Goal: Information Seeking & Learning: Find specific fact

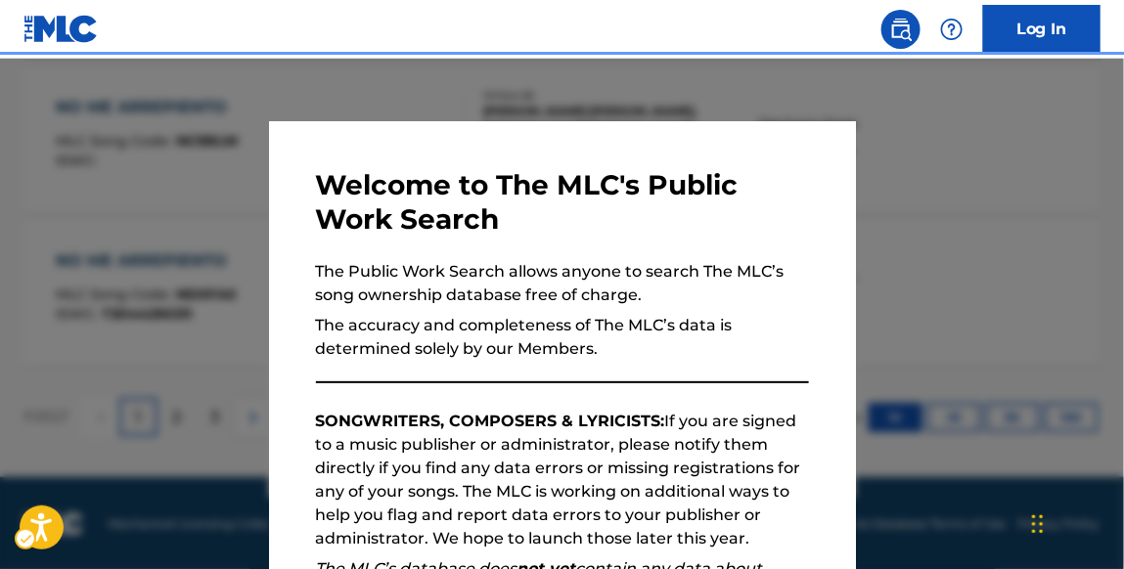
scroll to position [325, 0]
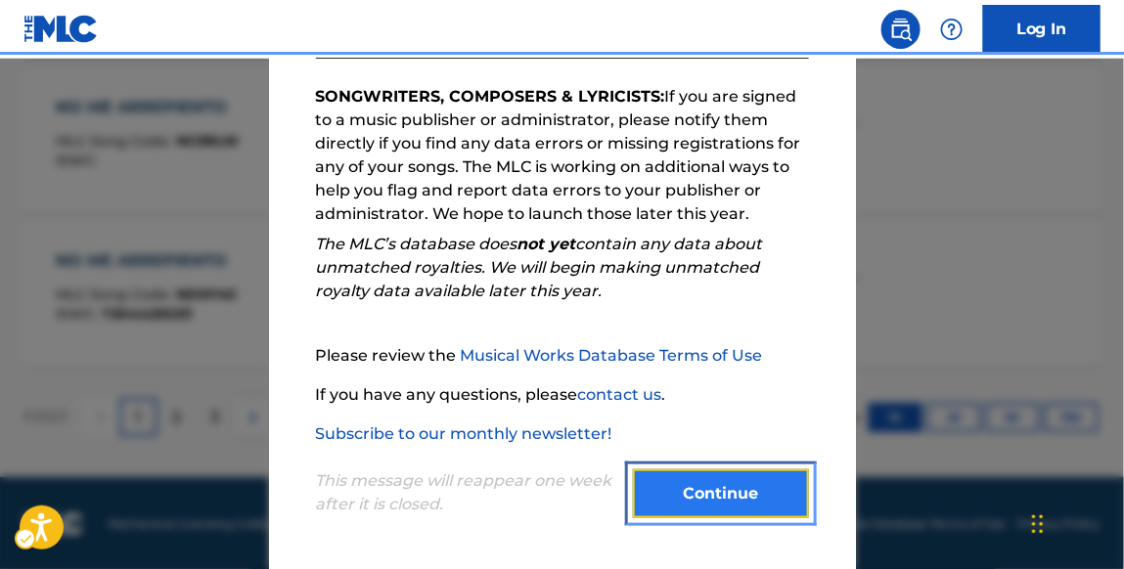
click at [709, 488] on button "Continue" at bounding box center [721, 494] width 176 height 49
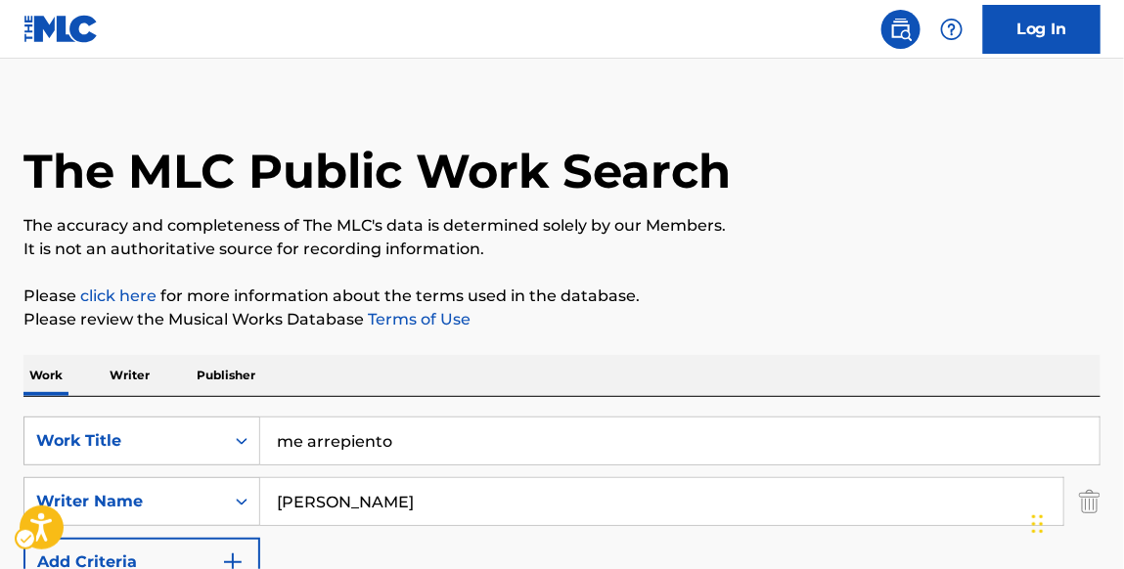
scroll to position [0, 0]
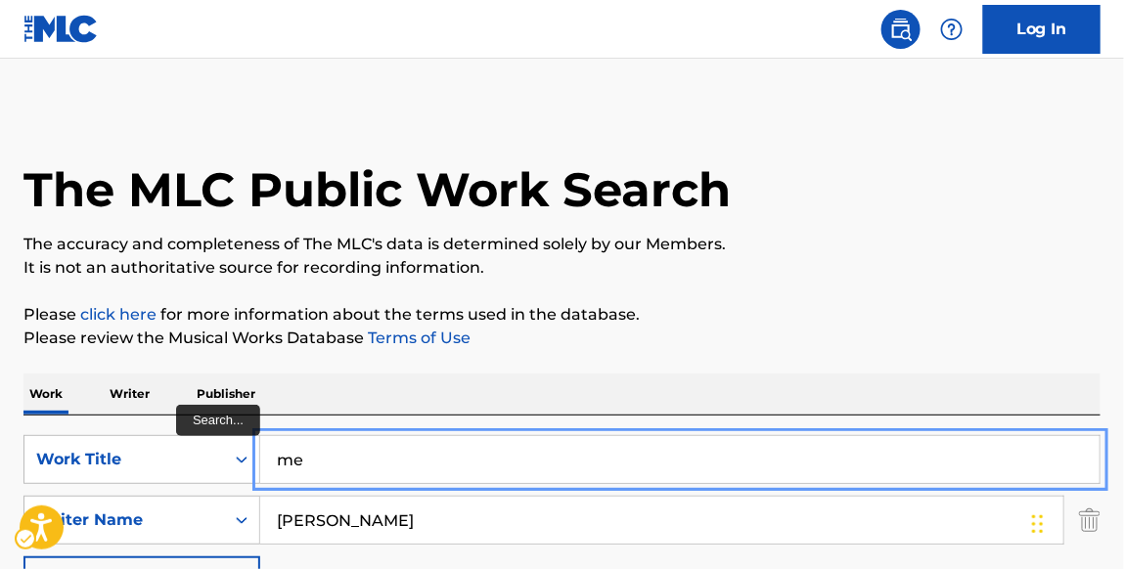
type input "m"
type input "5 minutes"
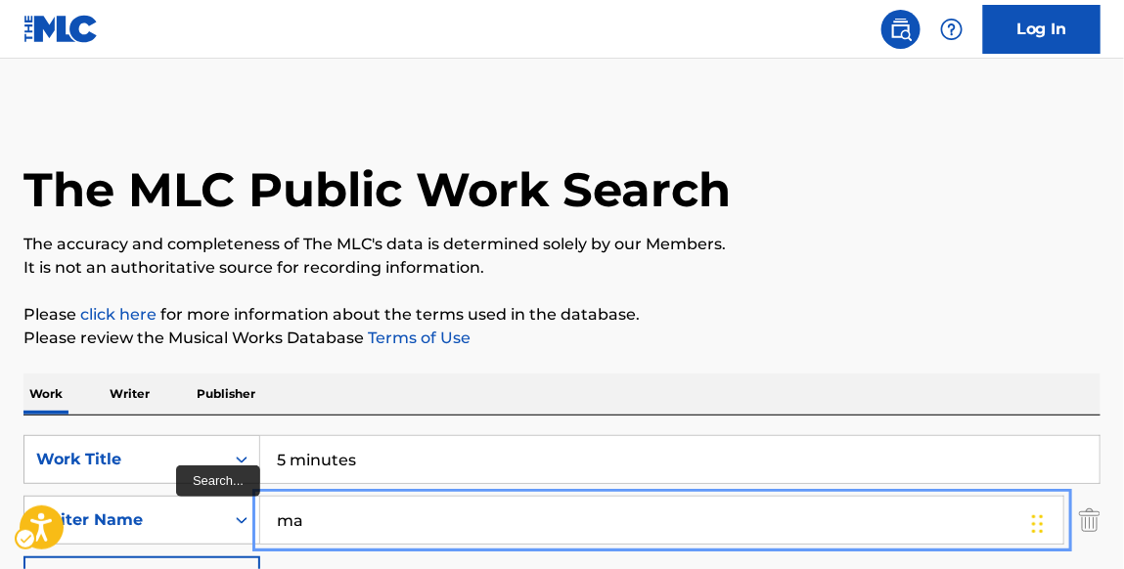
type input "m"
type input "[PERSON_NAME]"
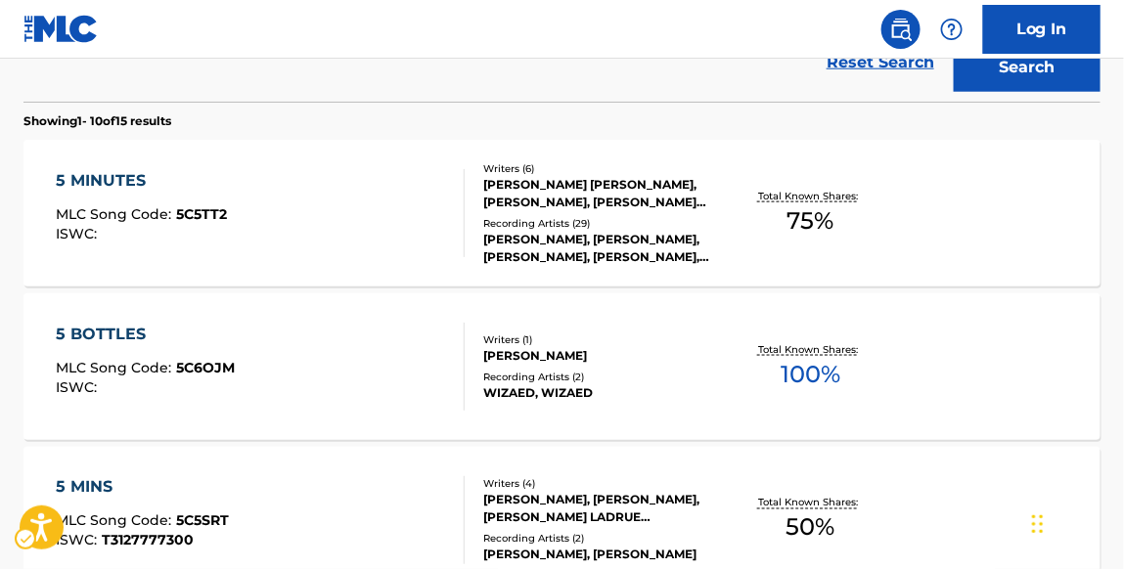
scroll to position [581, 0]
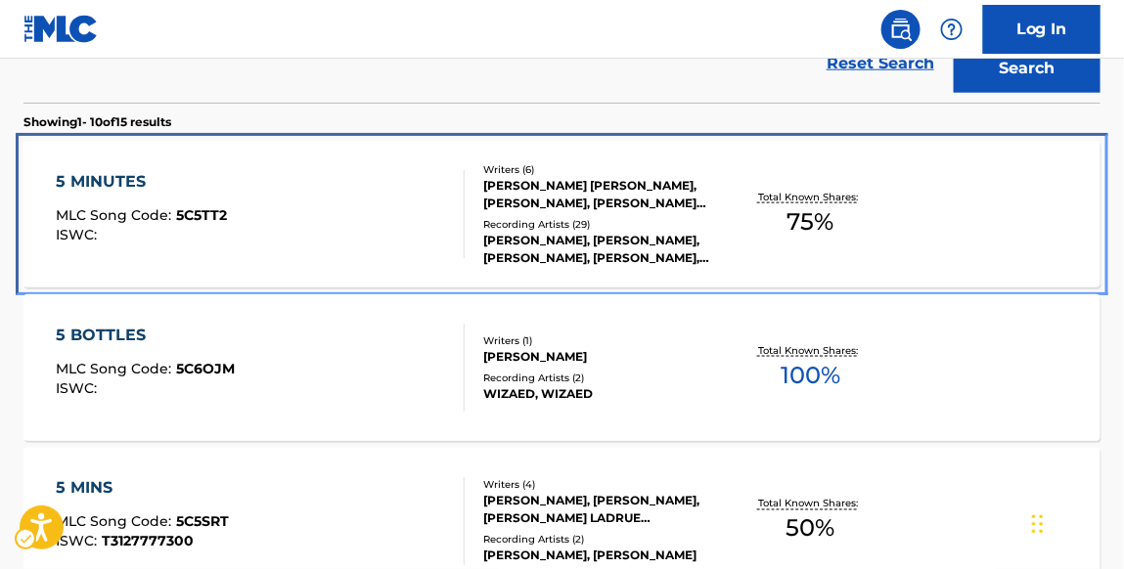
click at [138, 174] on div "5 MINUTES" at bounding box center [141, 181] width 171 height 23
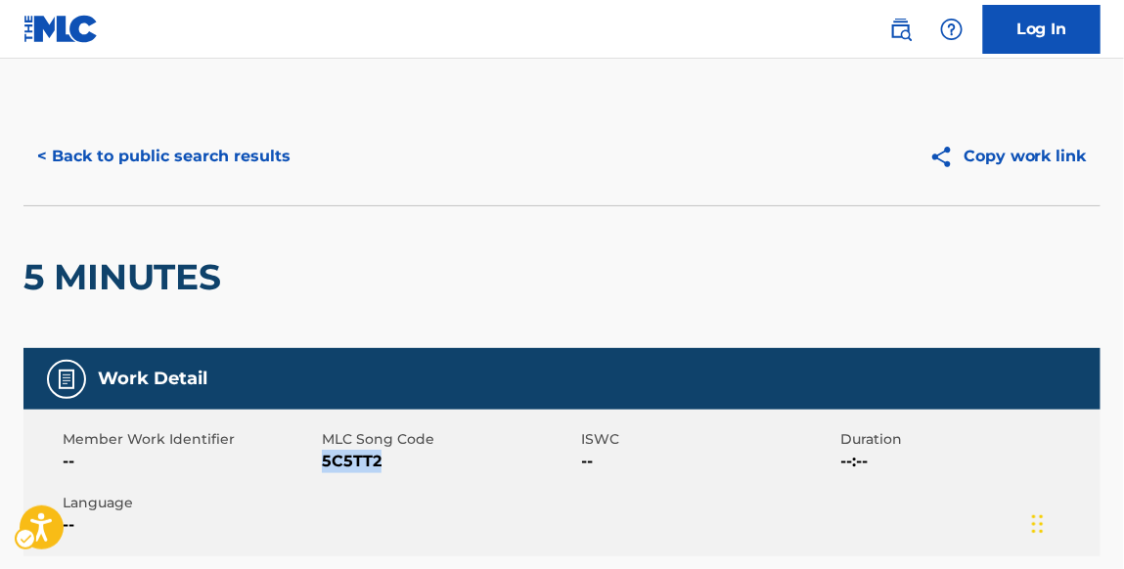
drag, startPoint x: 385, startPoint y: 457, endPoint x: 326, endPoint y: 460, distance: 59.7
click at [326, 460] on span "MLC Song Code - 5C5TT2" at bounding box center [449, 461] width 254 height 23
copy span "5C5TT2"
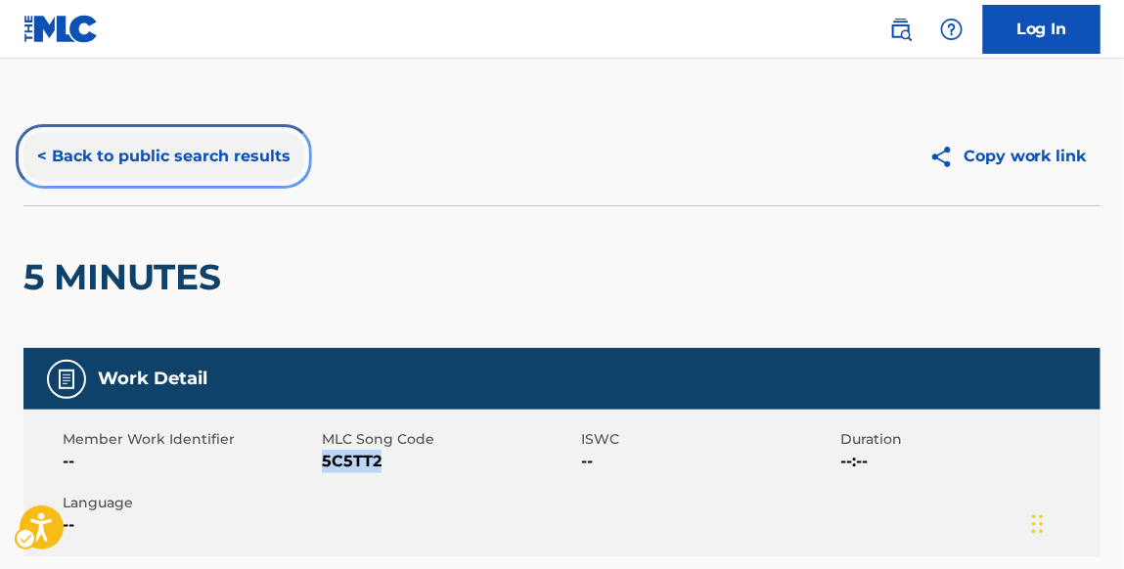
click at [275, 153] on button "< Back to public search results" at bounding box center [163, 156] width 281 height 49
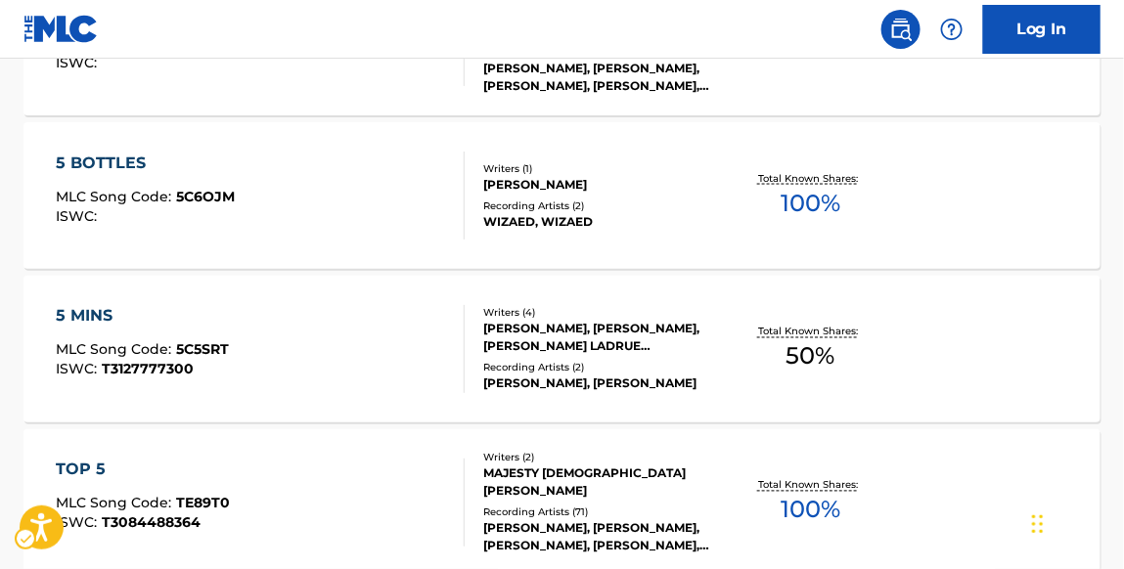
scroll to position [758, 0]
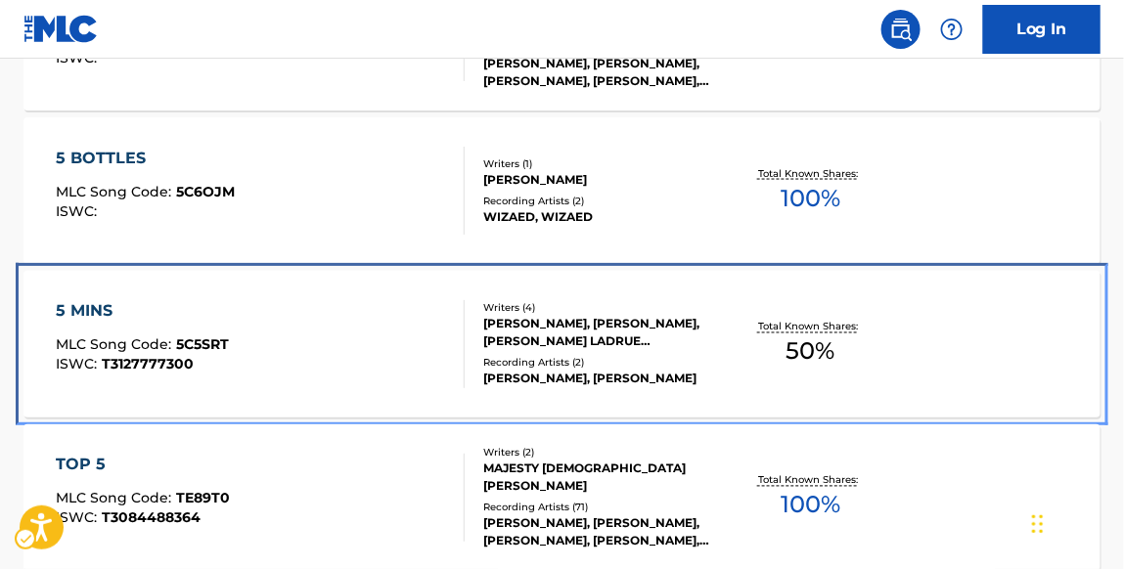
click at [101, 309] on div "5 MINS" at bounding box center [142, 311] width 173 height 23
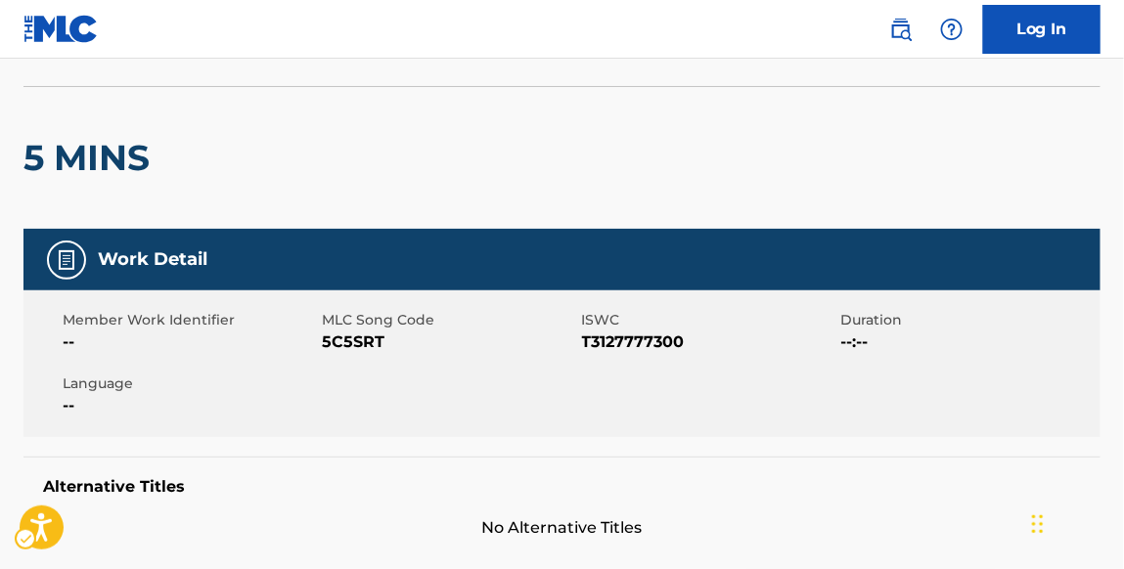
scroll to position [118, 0]
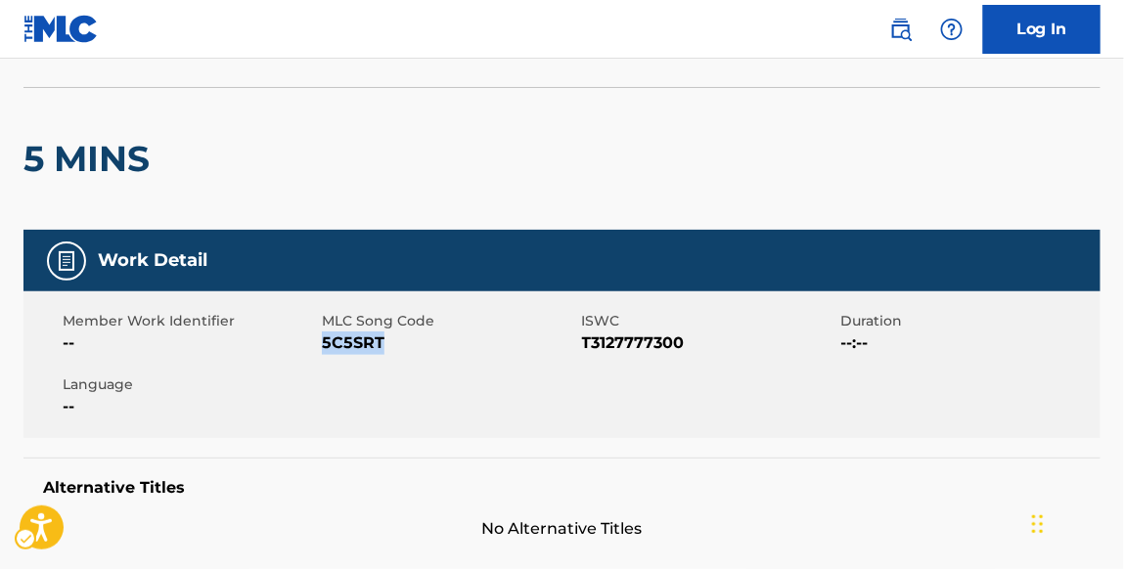
drag, startPoint x: 382, startPoint y: 340, endPoint x: 326, endPoint y: 338, distance: 55.8
click at [326, 338] on span "MLC Song Code - 5C5SRT" at bounding box center [449, 343] width 254 height 23
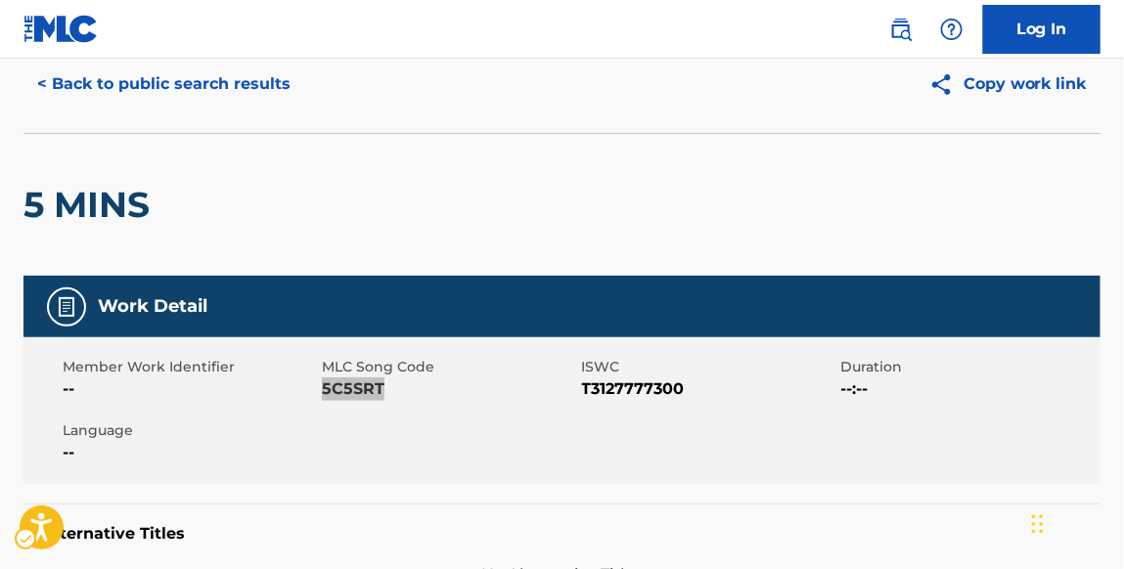
scroll to position [0, 0]
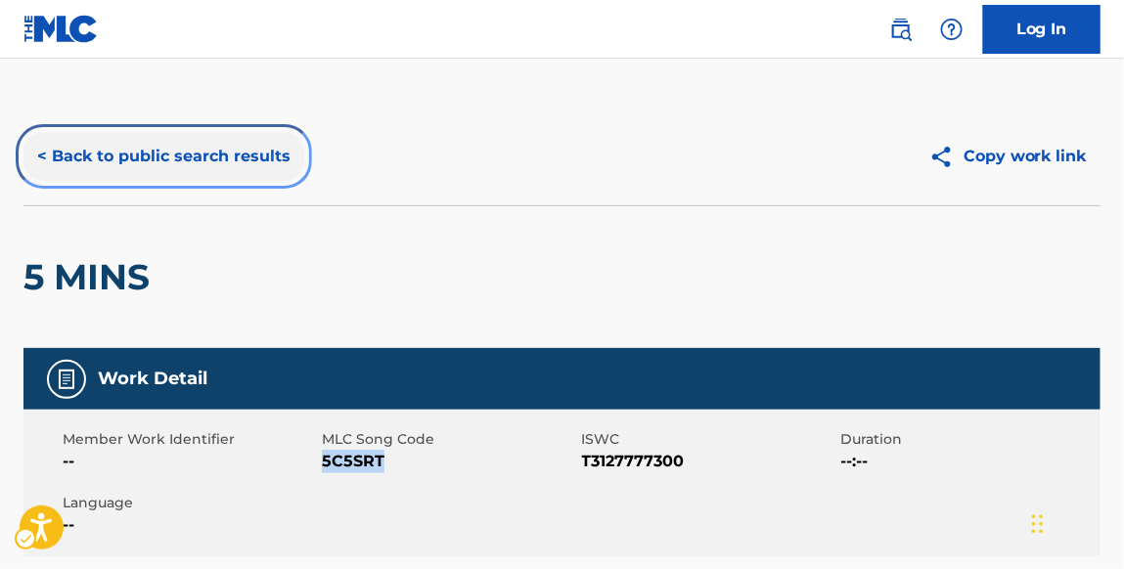
click at [220, 154] on button "< Back to public search results" at bounding box center [163, 156] width 281 height 49
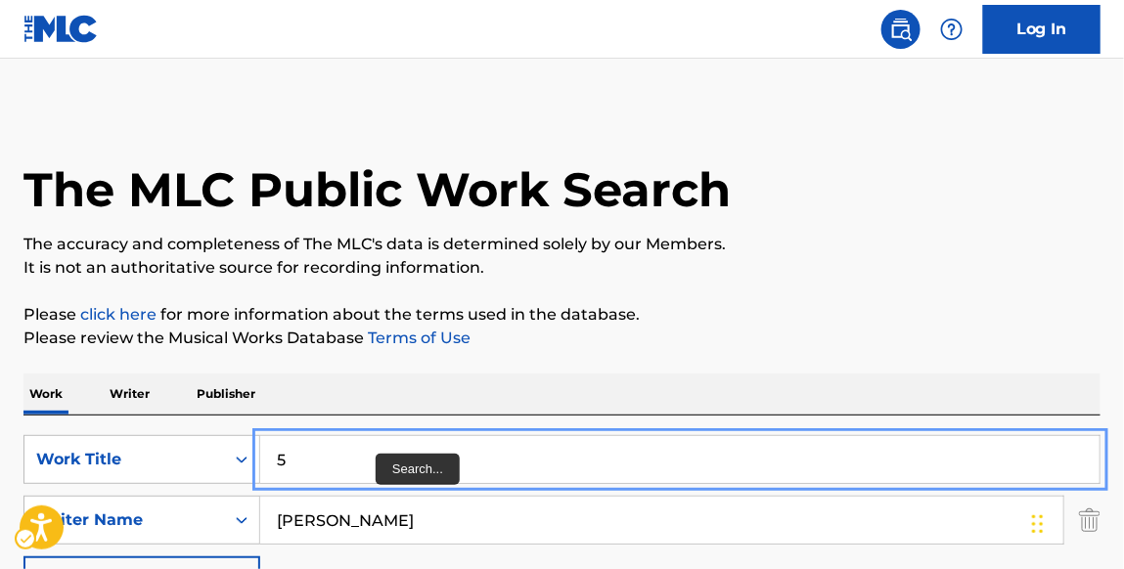
type input "5"
type input "se fue a la villa"
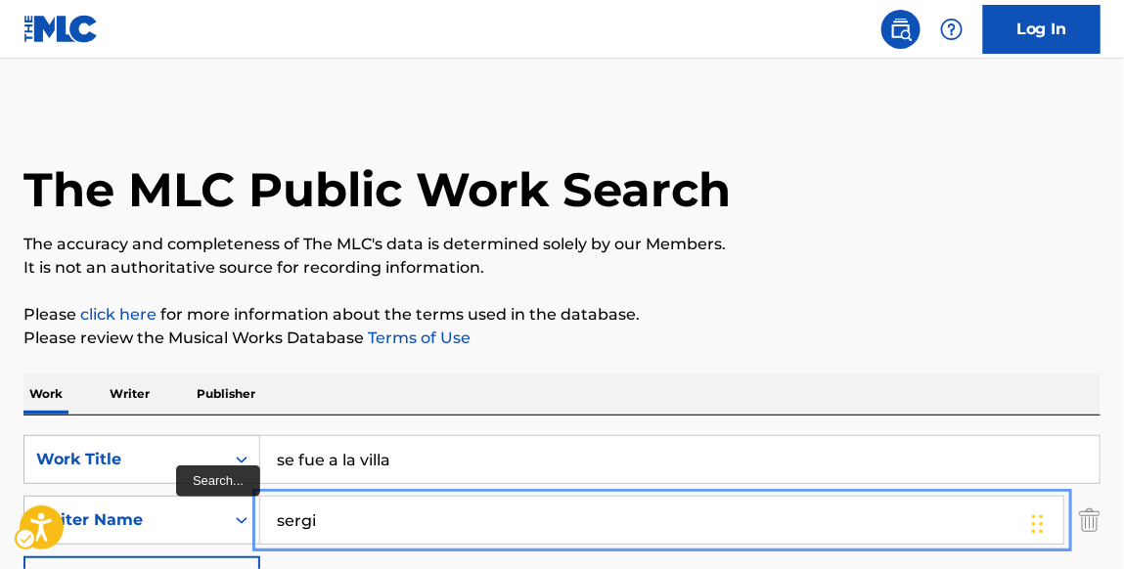
type input "sergi"
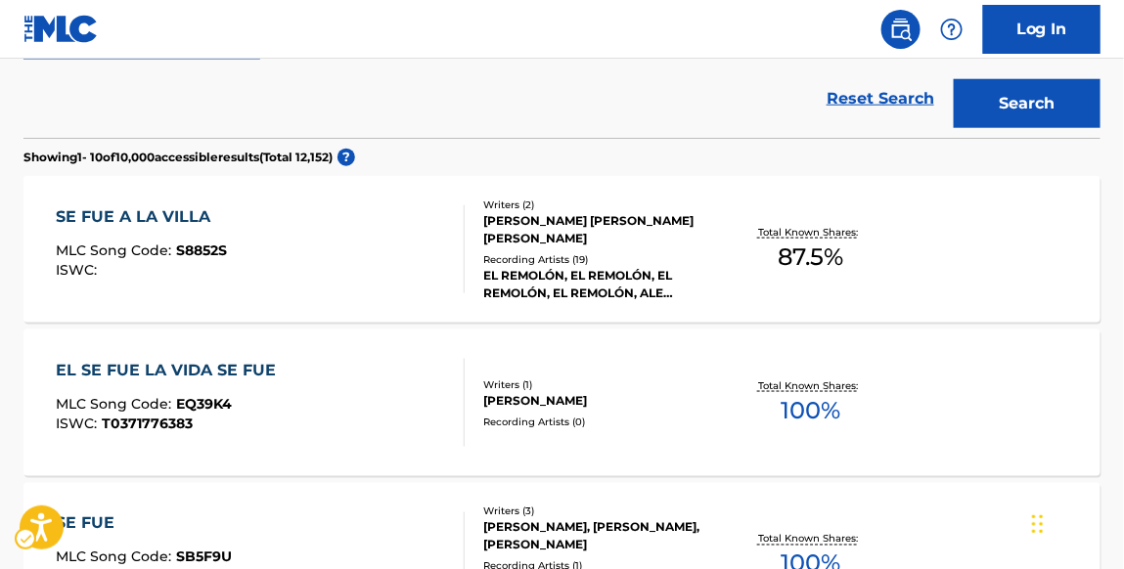
scroll to position [545, 0]
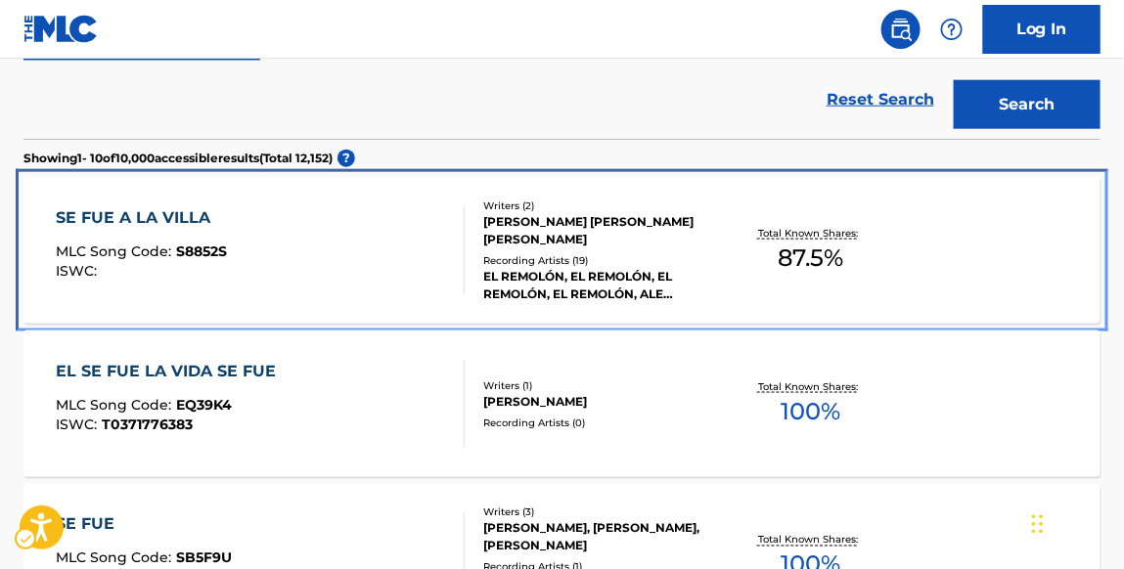
click at [198, 223] on div "SE FUE A LA VILLA" at bounding box center [141, 217] width 171 height 23
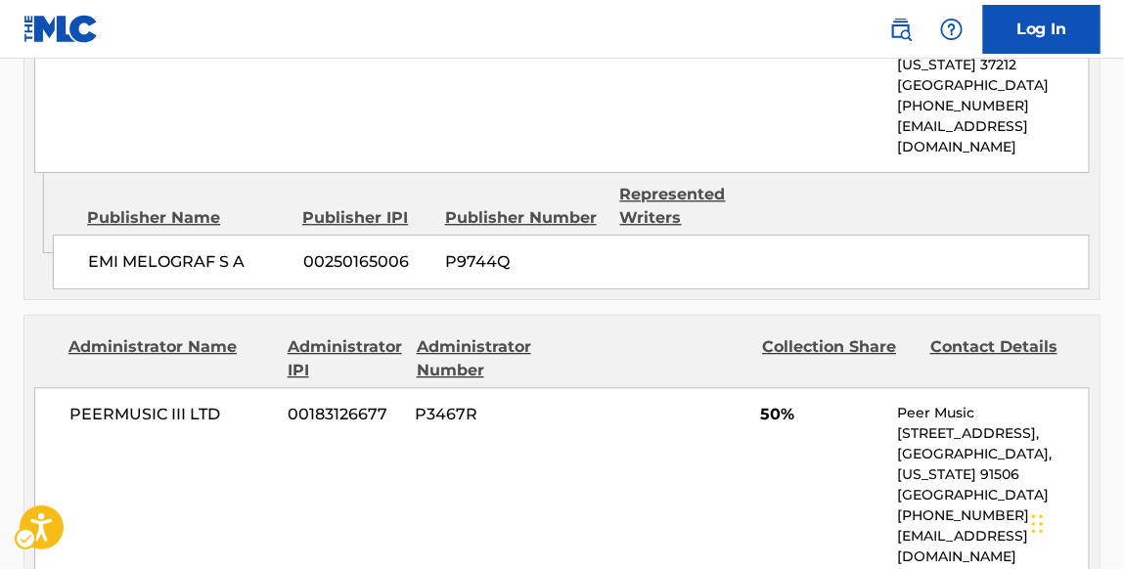
scroll to position [1250, 0]
